Goal: Transaction & Acquisition: Purchase product/service

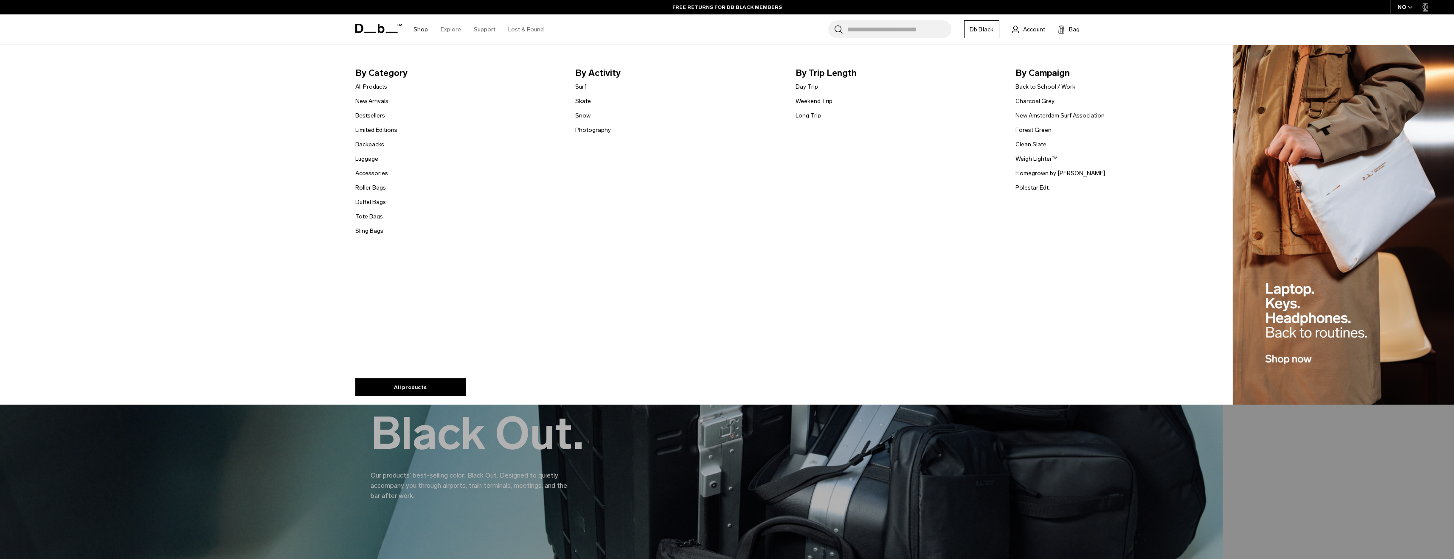
click at [372, 85] on link "All Products" at bounding box center [371, 86] width 32 height 9
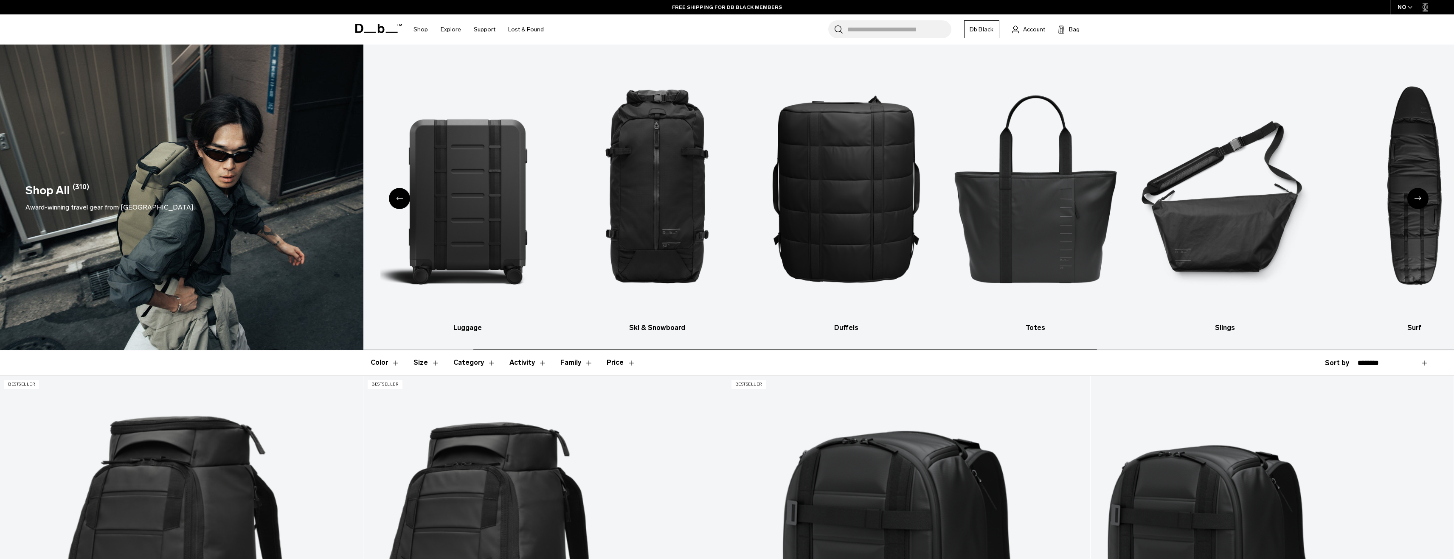
click at [364, 26] on icon at bounding box center [378, 28] width 47 height 9
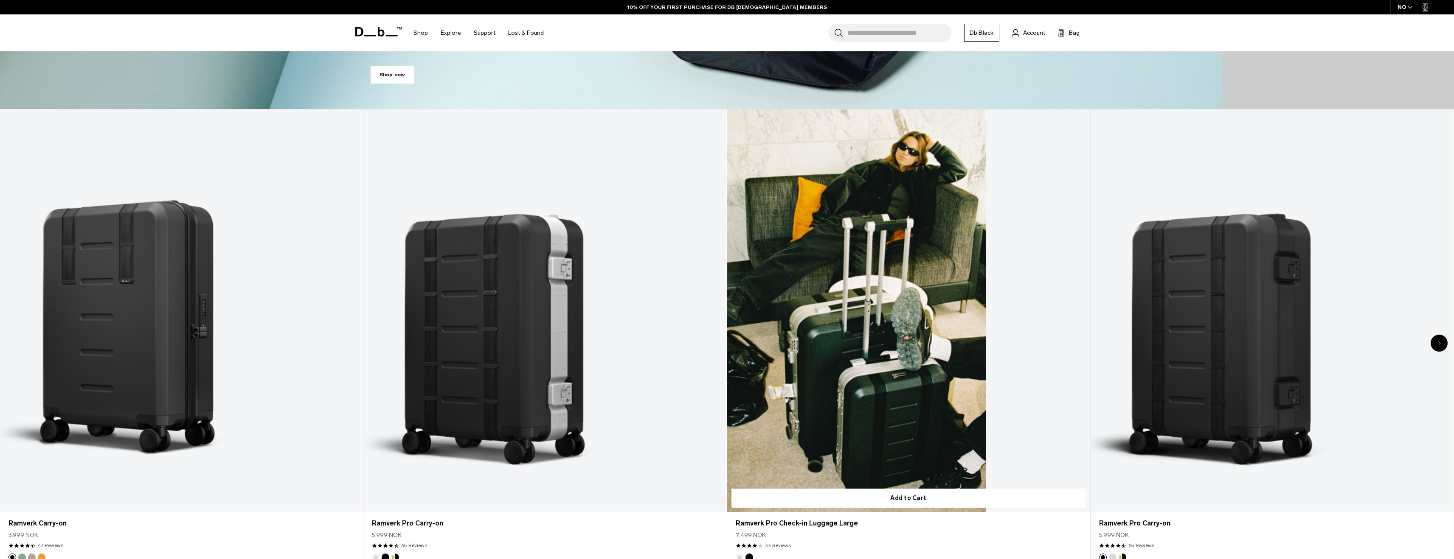
scroll to position [848, 0]
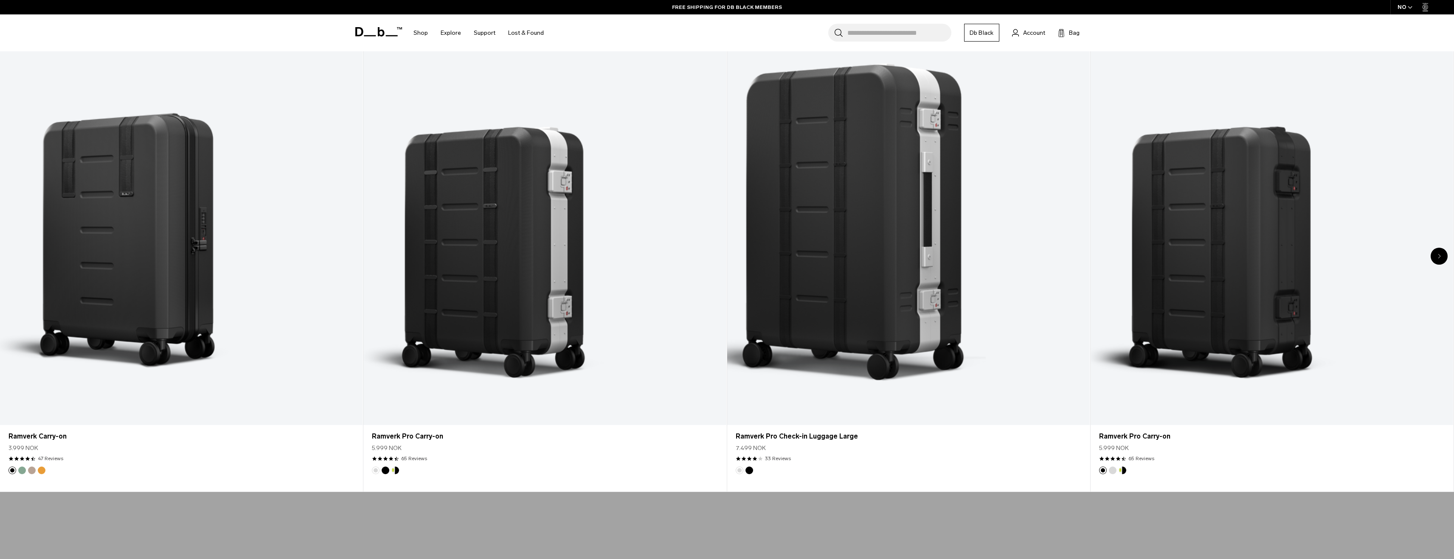
click at [1440, 254] on div "Next slide" at bounding box center [1438, 256] width 17 height 17
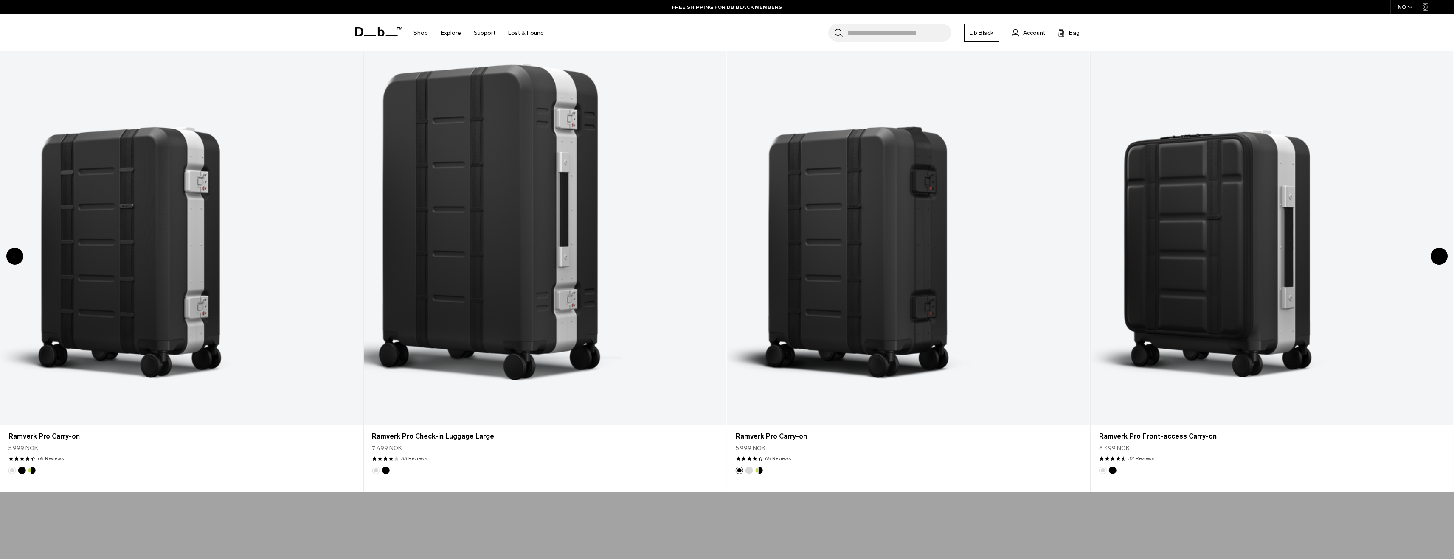
click at [1439, 254] on icon "Next slide" at bounding box center [1439, 256] width 3 height 5
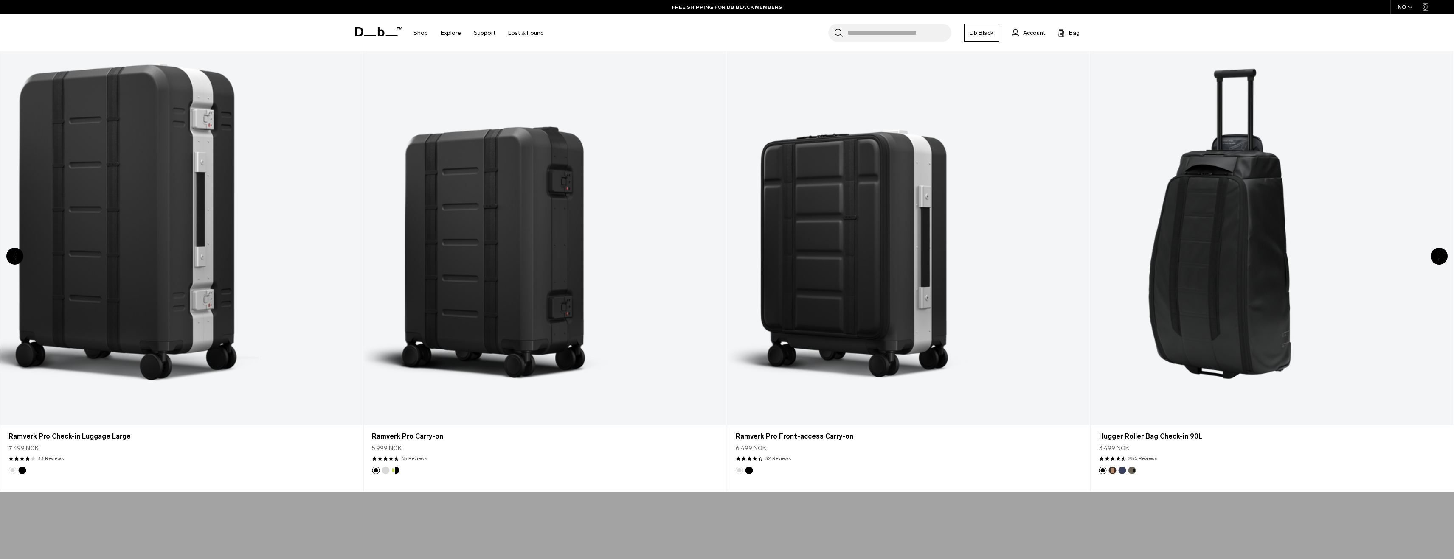
click at [1439, 254] on icon "Next slide" at bounding box center [1439, 256] width 3 height 5
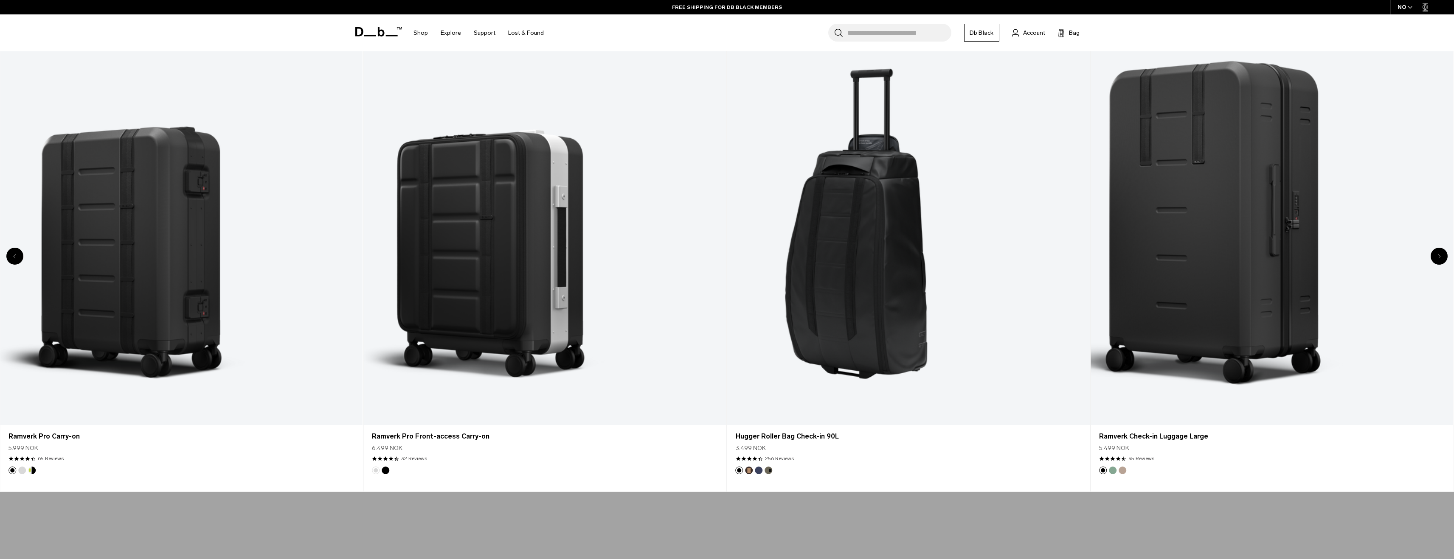
click at [1439, 254] on icon "Next slide" at bounding box center [1439, 256] width 3 height 5
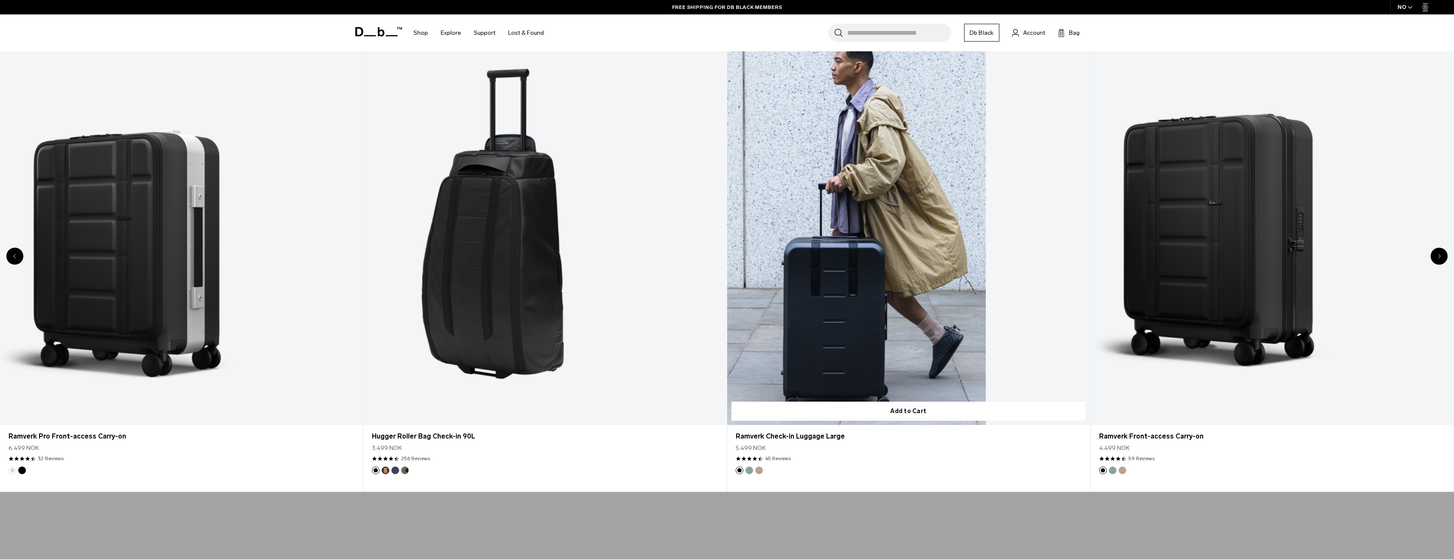
scroll to position [854, 0]
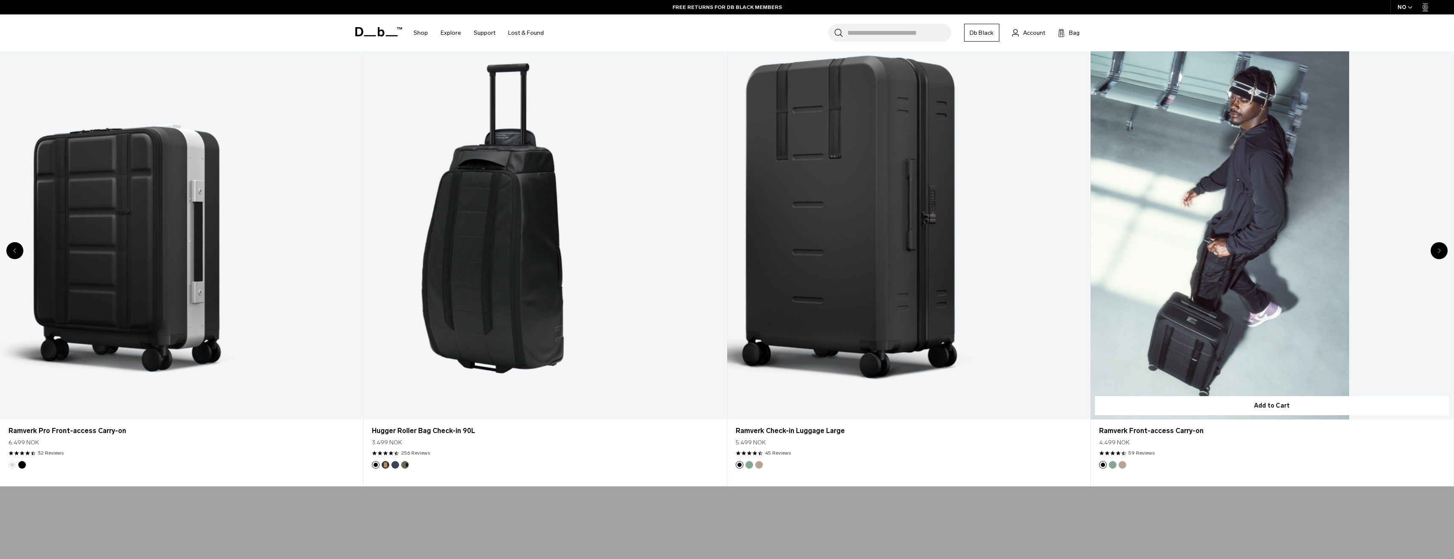
click at [1223, 177] on link "Ramverk Front-access Carry-on" at bounding box center [1271, 218] width 362 height 403
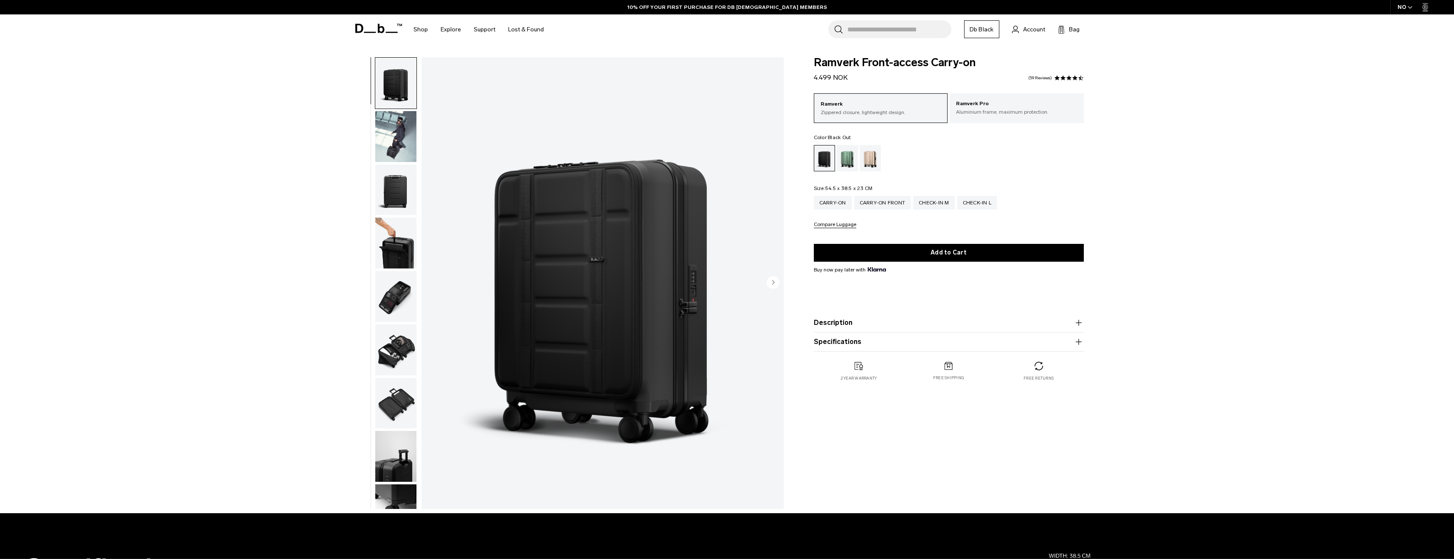
click at [772, 283] on icon "Next slide" at bounding box center [773, 283] width 2 height 4
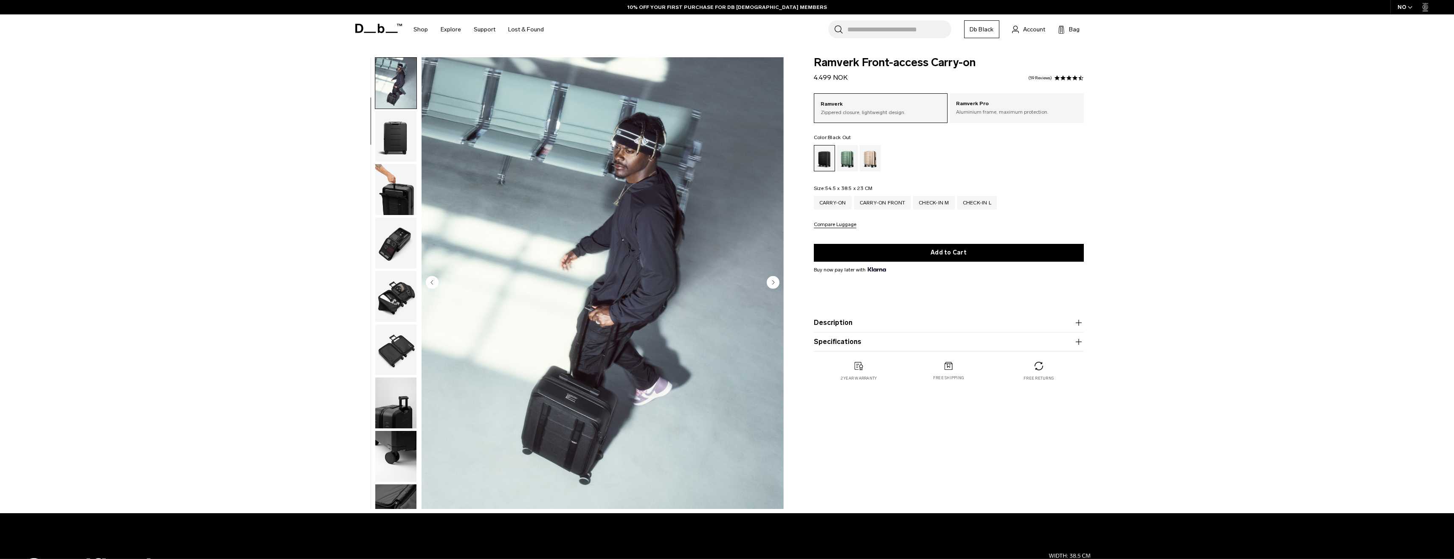
click at [772, 280] on circle "Next slide" at bounding box center [772, 282] width 13 height 13
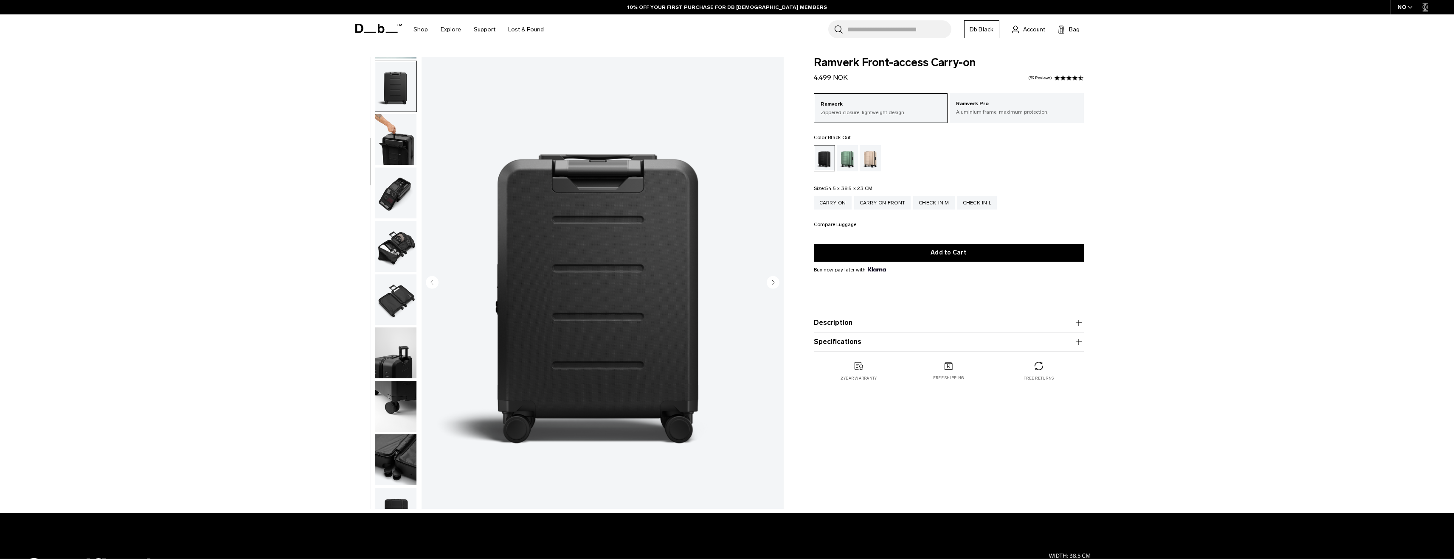
scroll to position [107, 0]
